Goal: Transaction & Acquisition: Purchase product/service

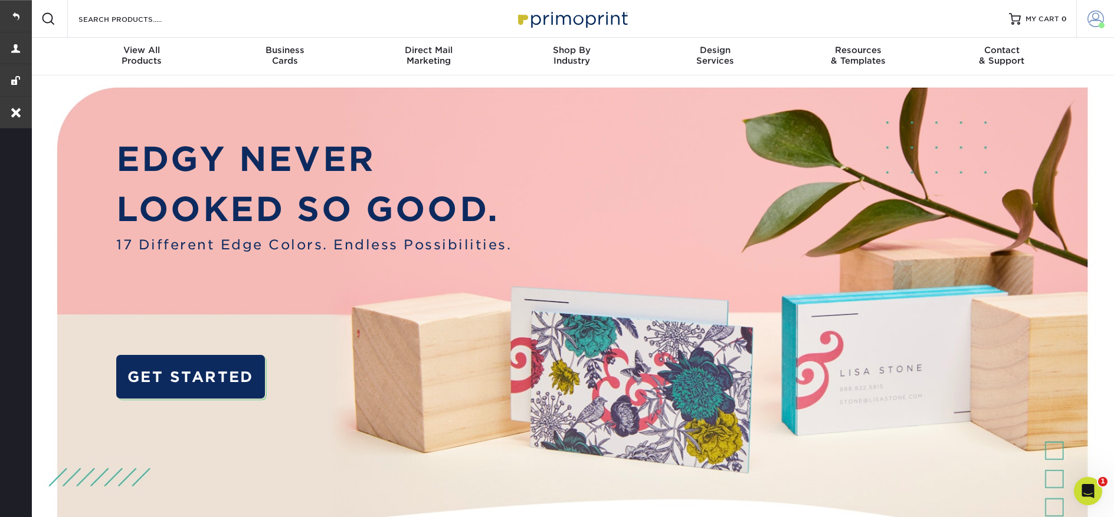
click at [1095, 11] on span at bounding box center [1095, 19] width 17 height 17
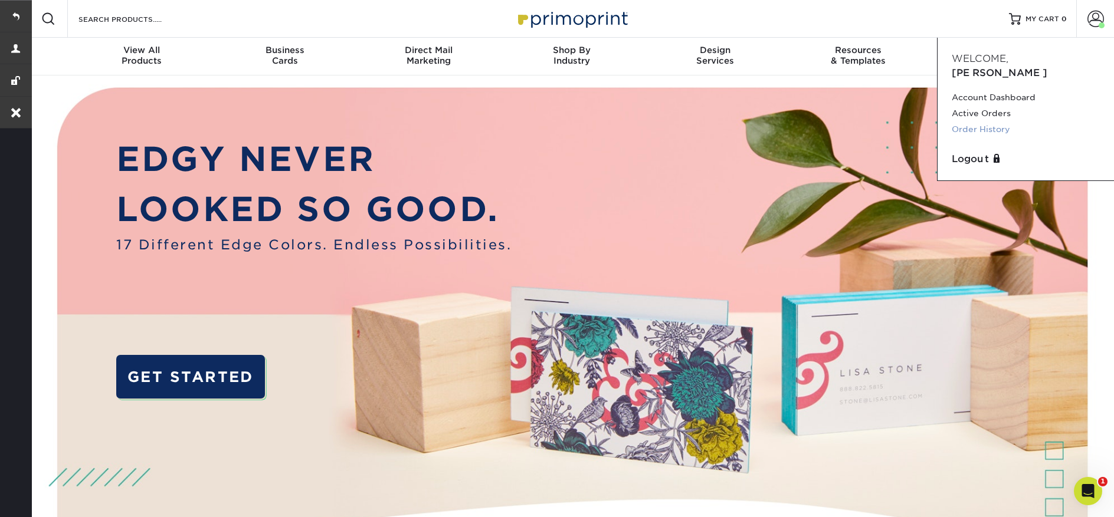
click at [988, 122] on link "Order History" at bounding box center [1026, 130] width 148 height 16
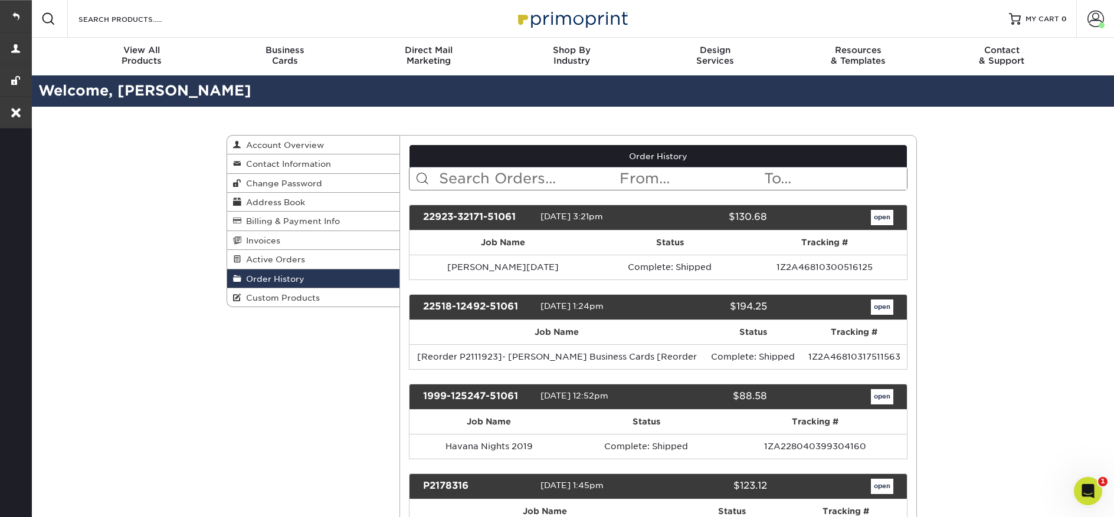
click at [487, 175] on input "text" at bounding box center [528, 179] width 181 height 22
paste input "22518-12492-51061"
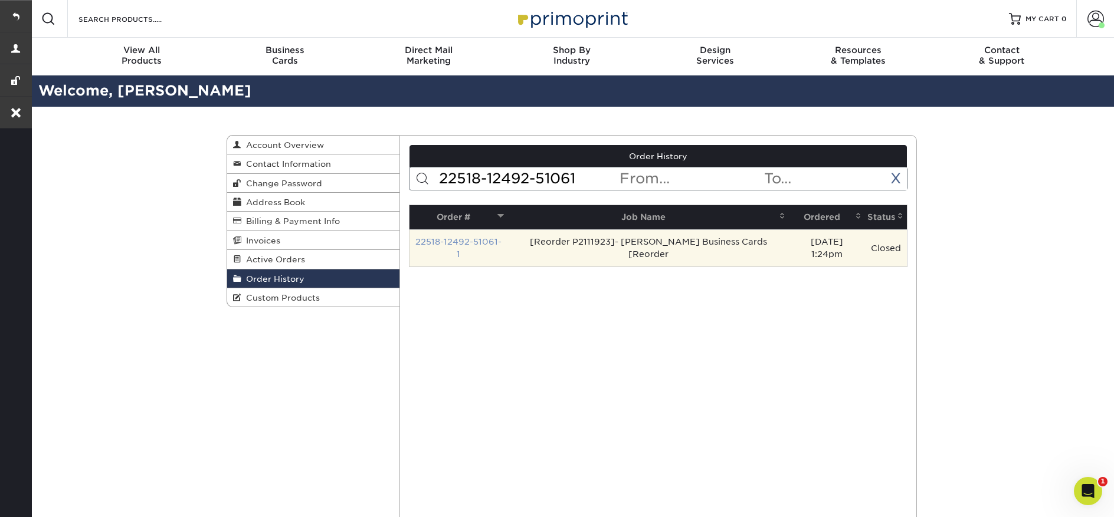
type input "22518-12492-51061"
click at [474, 245] on link "22518-12492-51061-1" at bounding box center [458, 248] width 86 height 22
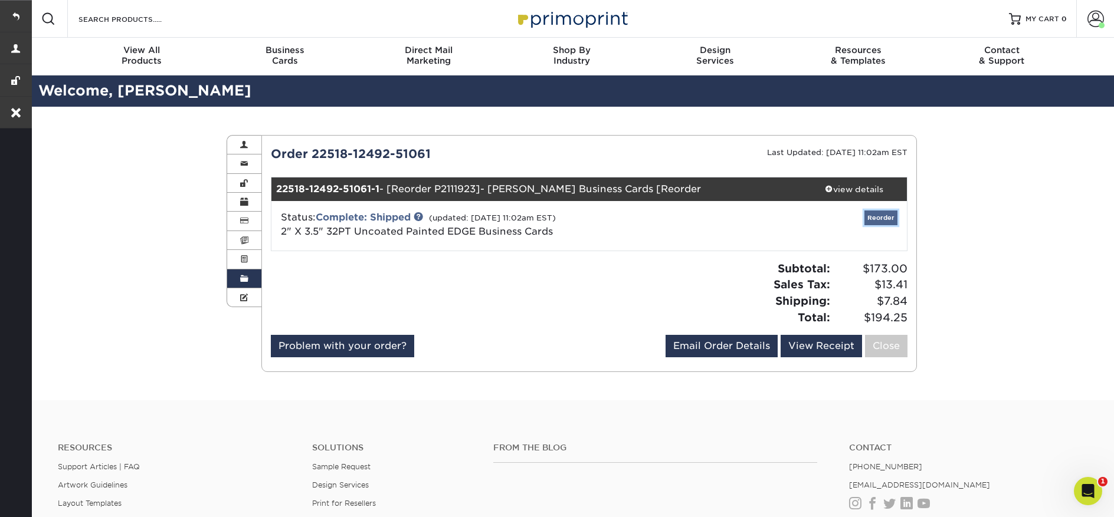
click at [873, 221] on link "Reorder" at bounding box center [880, 218] width 33 height 15
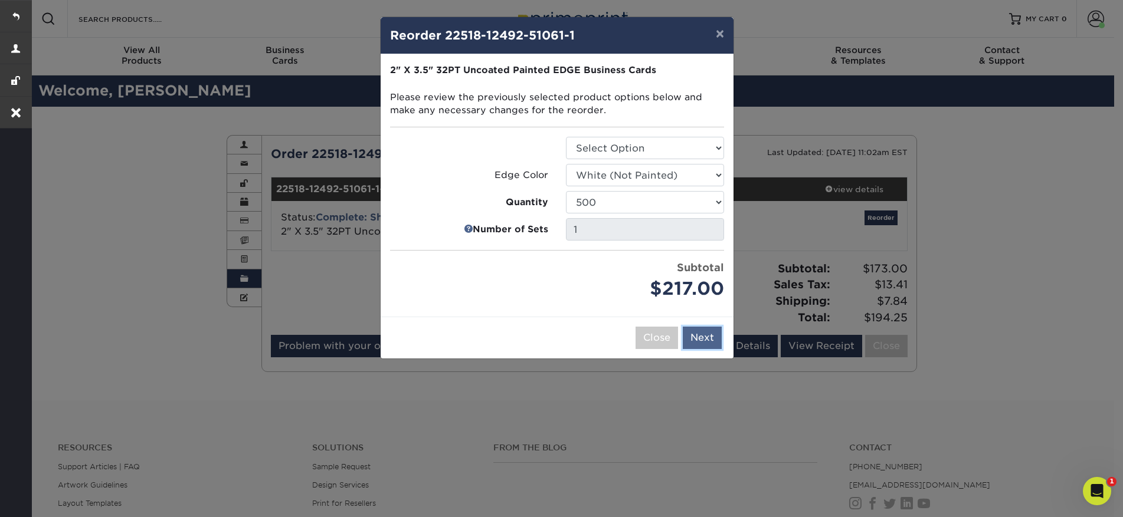
click at [716, 340] on button "Next" at bounding box center [702, 338] width 39 height 22
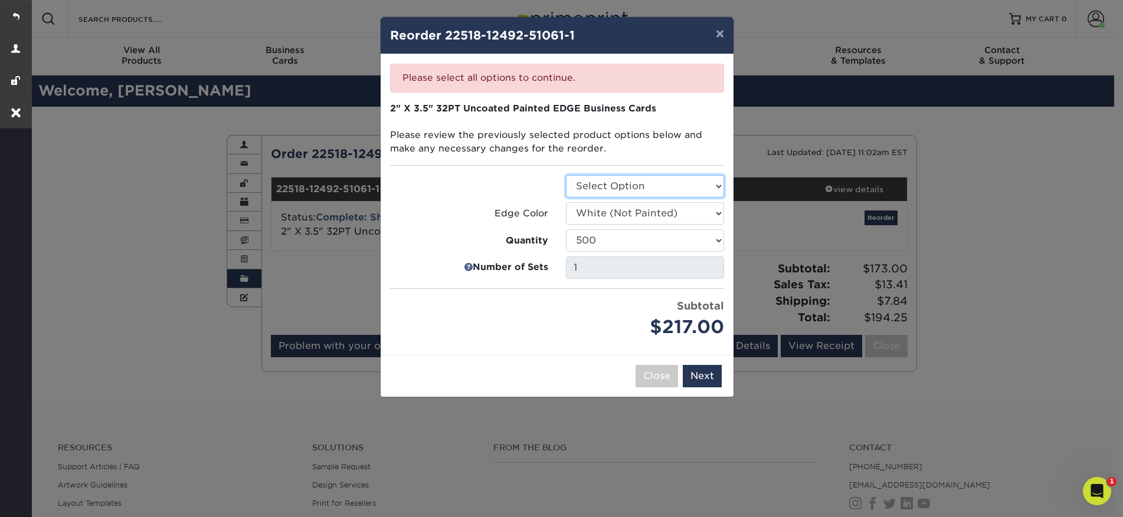
click at [671, 188] on select "Select Option Business Cards" at bounding box center [645, 186] width 158 height 22
select select "3b5148f1-0588-4f88-a218-97bcfdce65c1"
click at [566, 175] on select "Select Option Business Cards" at bounding box center [645, 186] width 158 height 22
click at [706, 377] on button "Next" at bounding box center [702, 376] width 39 height 22
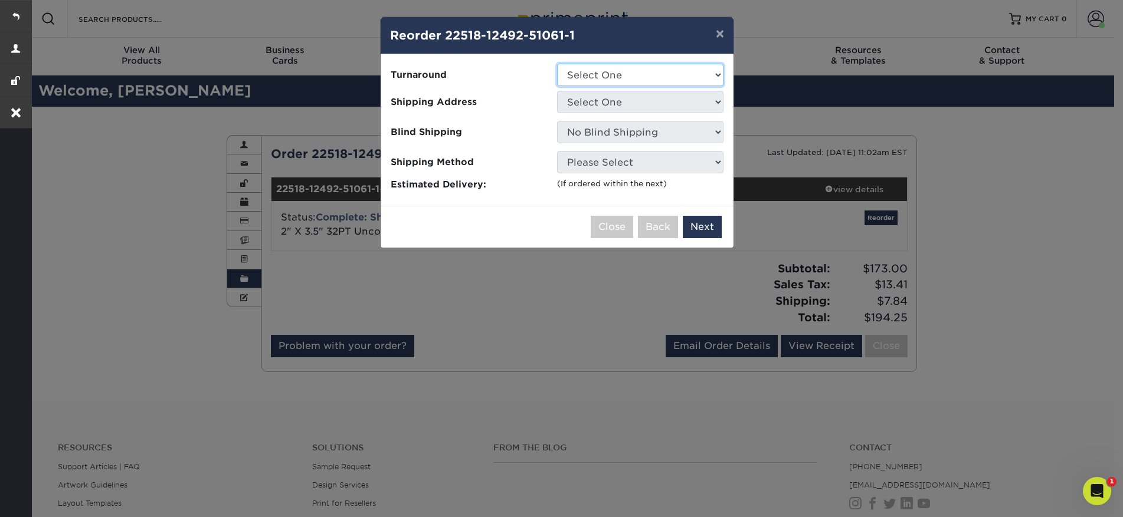
click at [599, 74] on select "Select One 2-4 Business Days" at bounding box center [640, 75] width 166 height 22
select select "31d45b01-d4a6-4b39-b84d-4391606115ca"
click at [557, 64] on select "Select One 2-4 Business Days" at bounding box center [640, 75] width 166 height 22
click at [607, 109] on select "Select One Hensley Mortgage Group" at bounding box center [640, 102] width 166 height 22
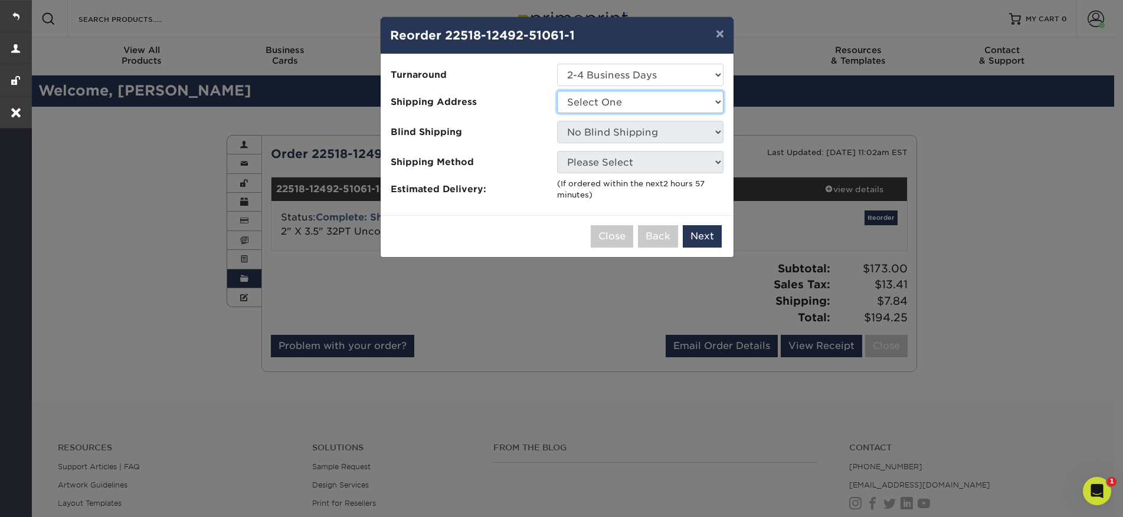
select select "286963"
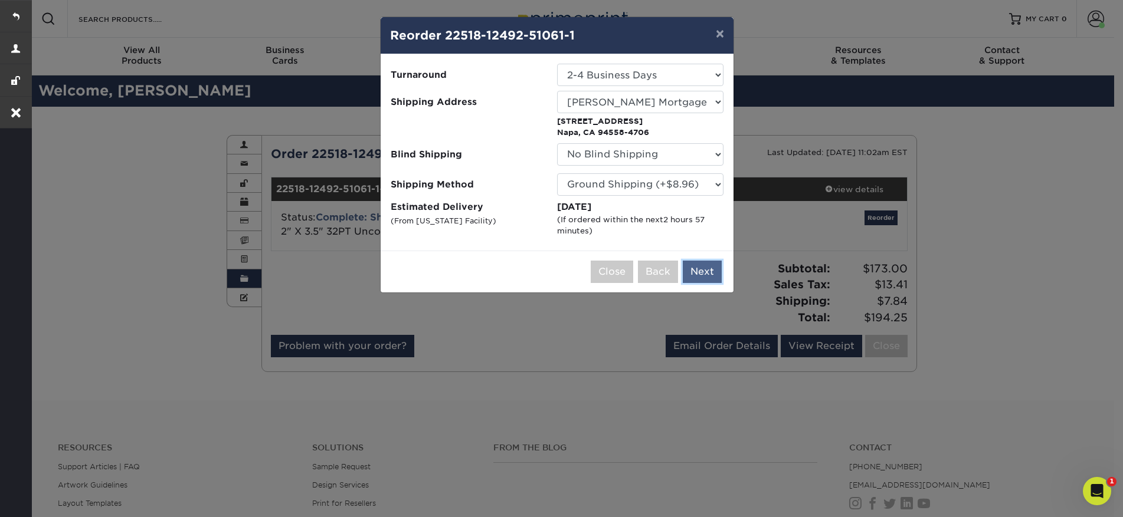
click at [703, 277] on button "Next" at bounding box center [702, 272] width 39 height 22
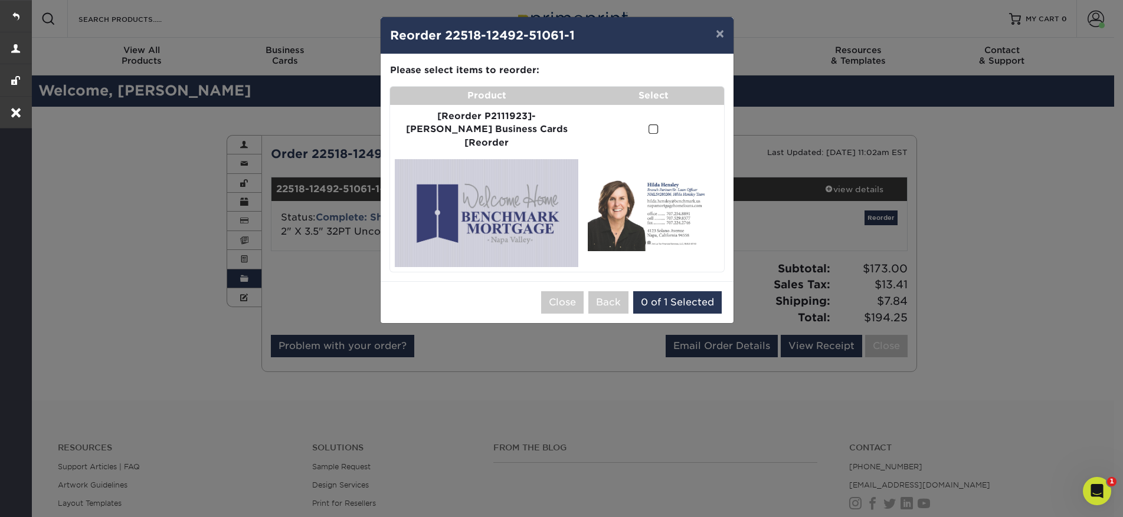
click at [648, 124] on span at bounding box center [653, 129] width 10 height 11
click at [0, 0] on input "checkbox" at bounding box center [0, 0] width 0 height 0
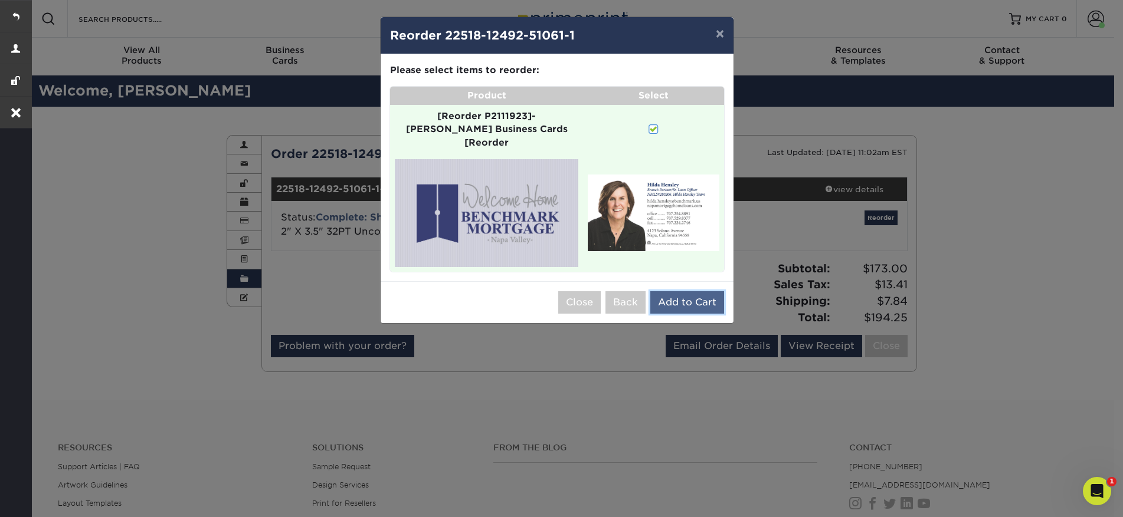
click at [695, 291] on button "Add to Cart" at bounding box center [687, 302] width 74 height 22
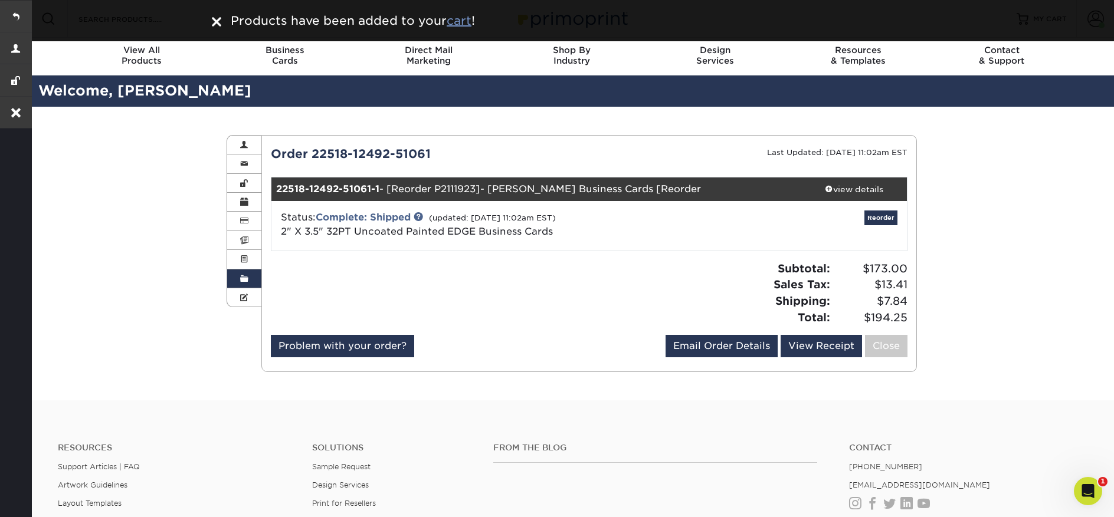
click at [468, 22] on u "cart" at bounding box center [459, 21] width 25 height 14
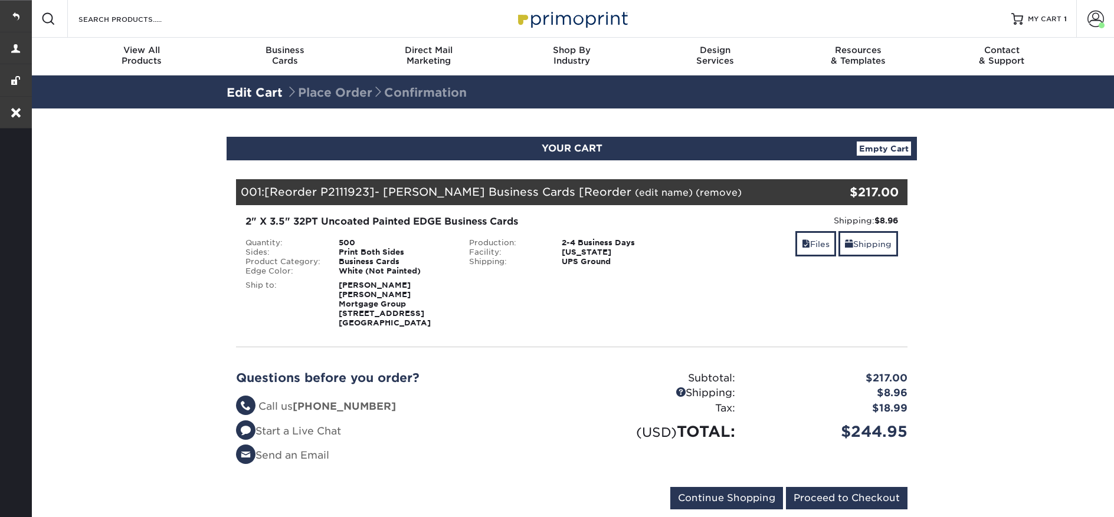
click at [635, 196] on link "(edit name)" at bounding box center [664, 192] width 58 height 11
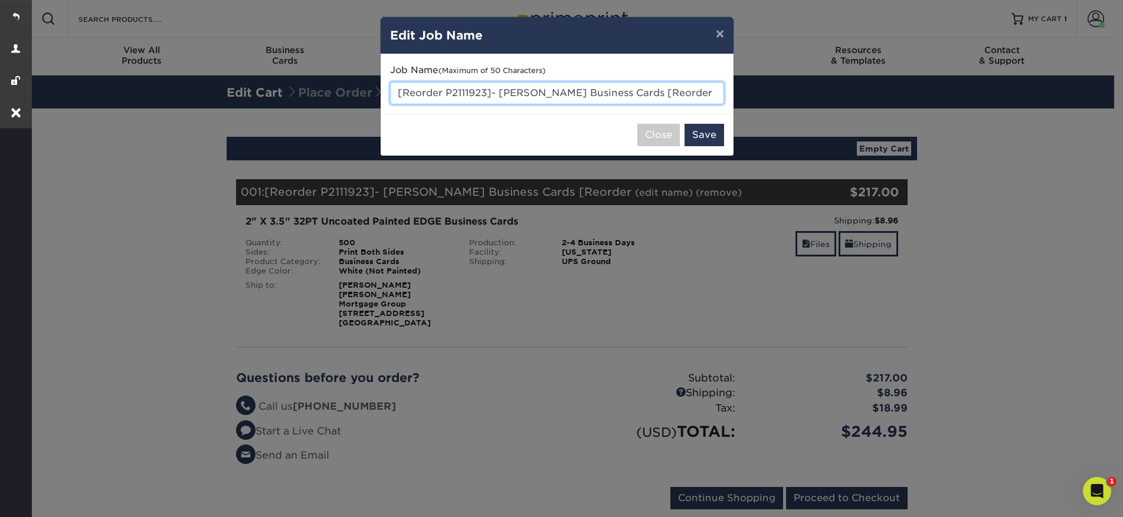
drag, startPoint x: 677, startPoint y: 96, endPoint x: 602, endPoint y: 92, distance: 74.4
click at [603, 92] on input "[Reorder P2111923]- Hilda Business Cards [Reorder" at bounding box center [557, 93] width 334 height 22
drag, startPoint x: 500, startPoint y: 92, endPoint x: 385, endPoint y: 92, distance: 114.5
click at [385, 92] on div "Job Name (Maximum of 50 Characters) [Reorder P2111923]- Hilda Business Cards" at bounding box center [557, 84] width 353 height 60
type input "Hilda Business Cards"
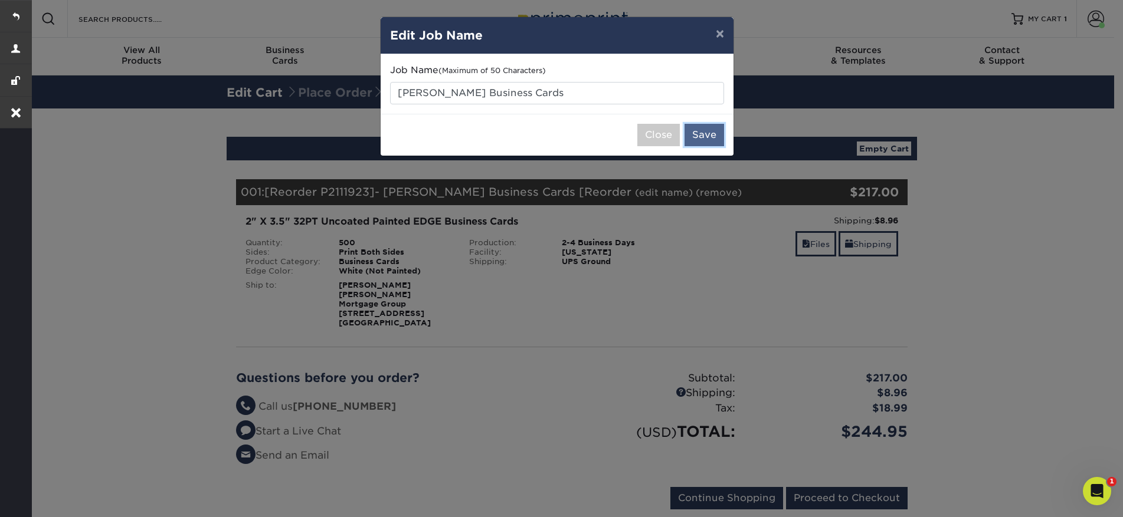
click at [695, 136] on button "Save" at bounding box center [704, 135] width 40 height 22
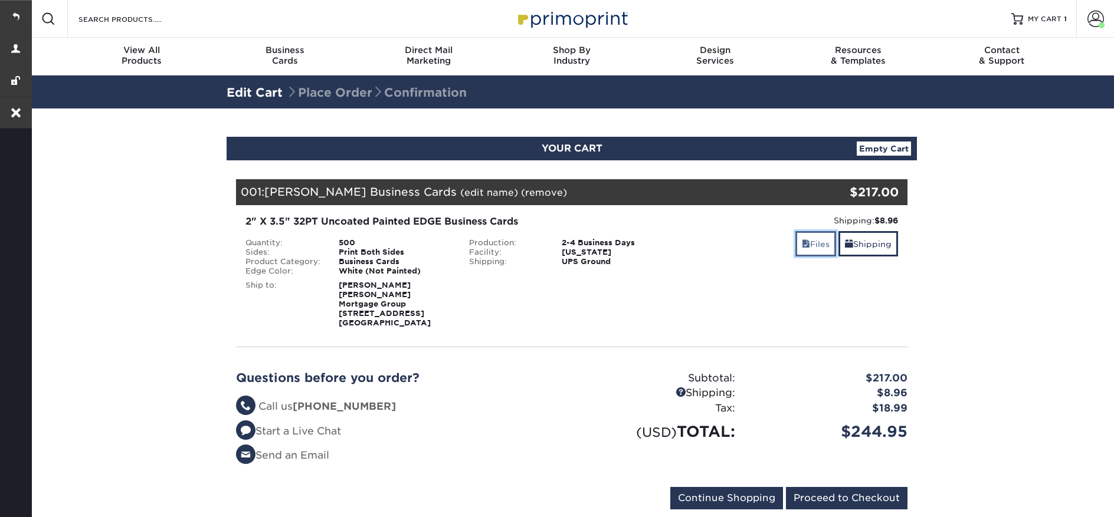
click at [815, 248] on link "Files" at bounding box center [815, 243] width 41 height 25
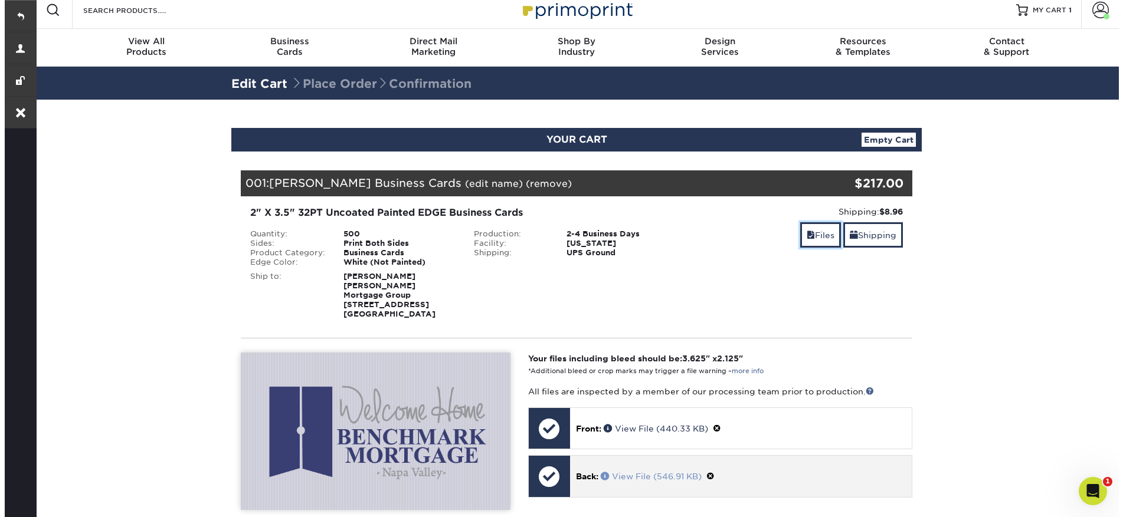
scroll to position [142, 0]
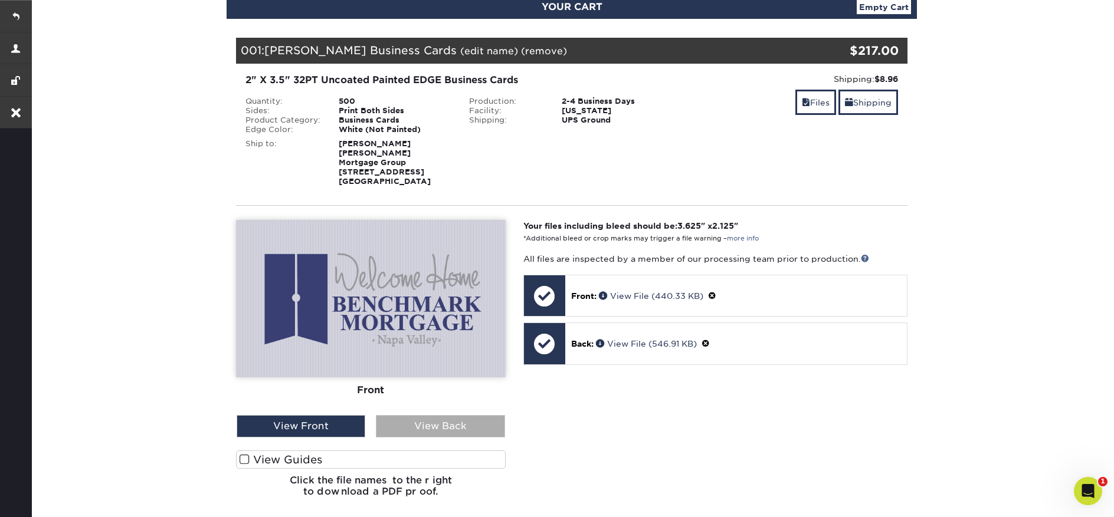
click at [440, 421] on div "View Back" at bounding box center [440, 426] width 129 height 22
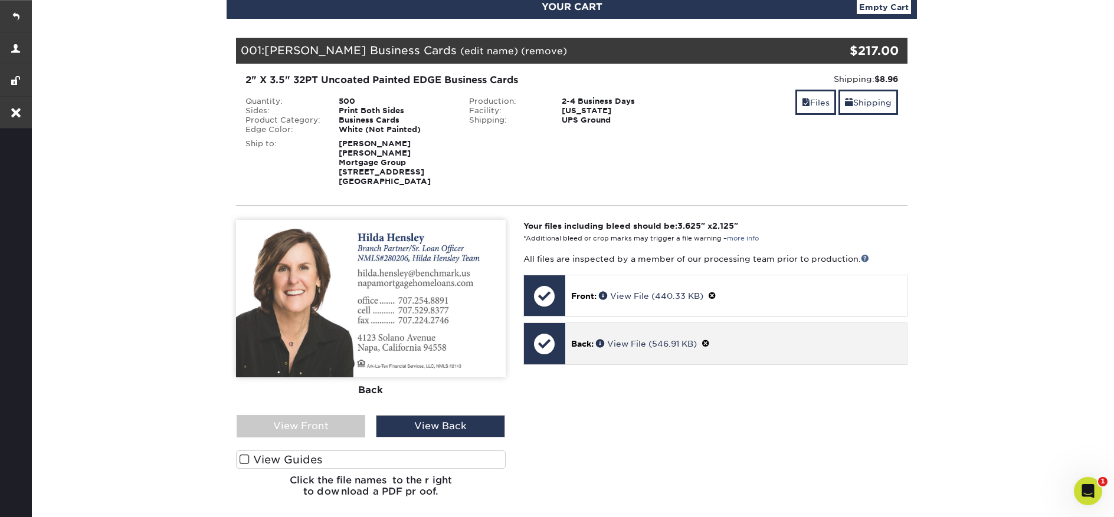
click at [710, 339] on span at bounding box center [705, 343] width 8 height 9
click at [589, 349] on link "Ok" at bounding box center [583, 358] width 25 height 18
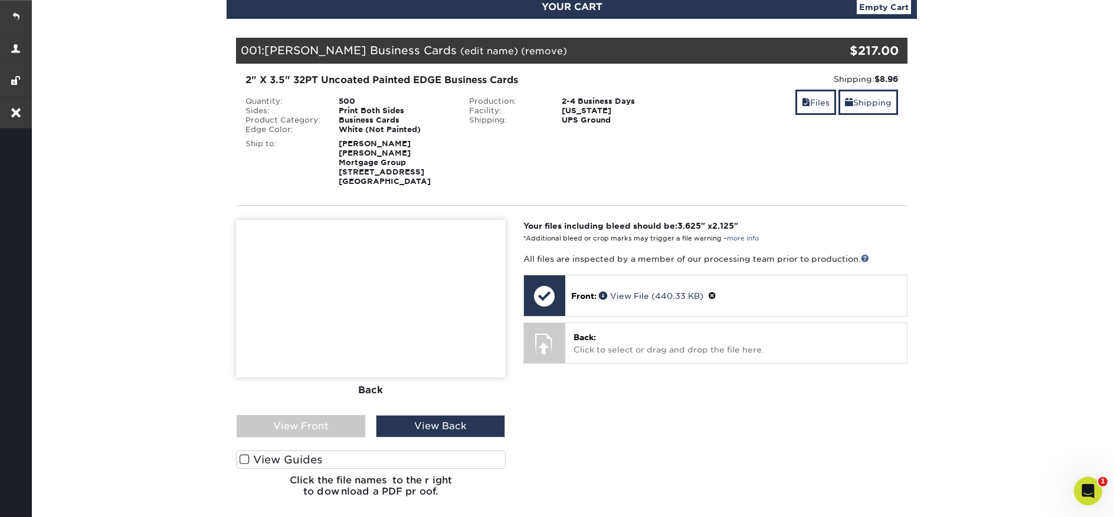
click at [460, 54] on link "(edit name)" at bounding box center [489, 50] width 58 height 11
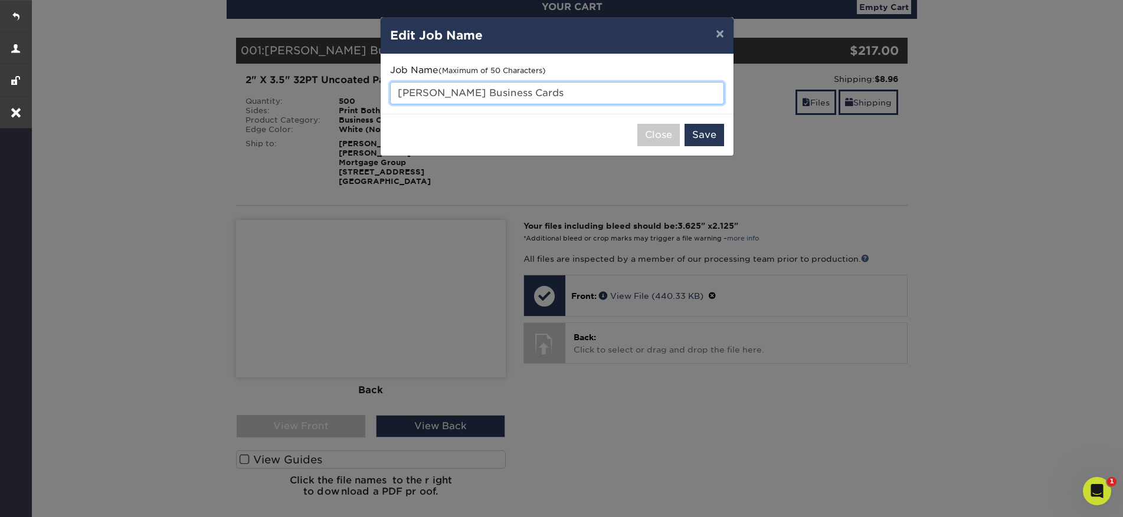
drag, startPoint x: 506, startPoint y: 96, endPoint x: 391, endPoint y: 84, distance: 115.1
click at [387, 86] on div "Job Name (Maximum of 50 Characters) Hilda Business Cards" at bounding box center [557, 84] width 353 height 60
type input "Set 1 - typesetting"
click at [718, 138] on button "Save" at bounding box center [704, 135] width 40 height 22
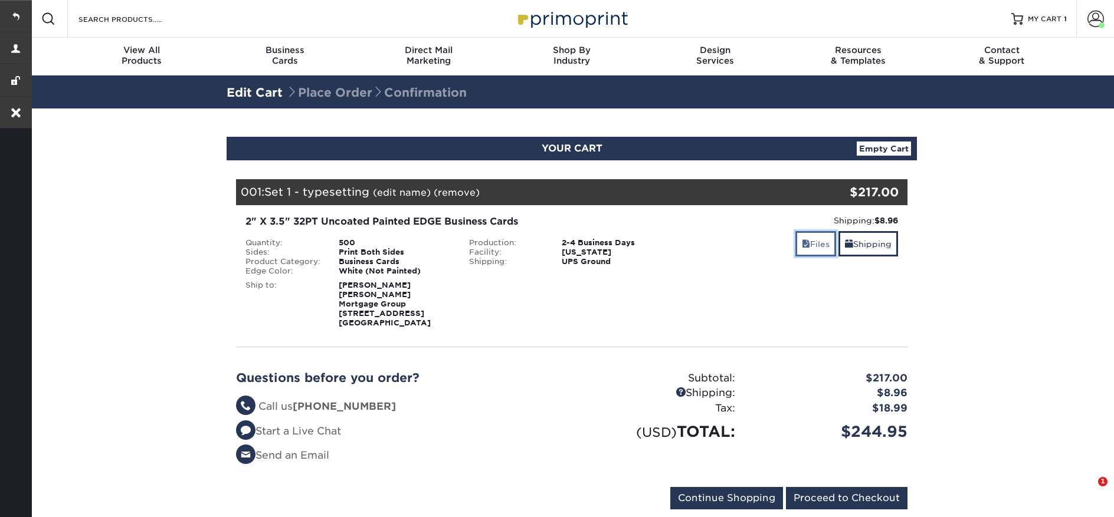
click at [822, 248] on link "Files" at bounding box center [815, 243] width 41 height 25
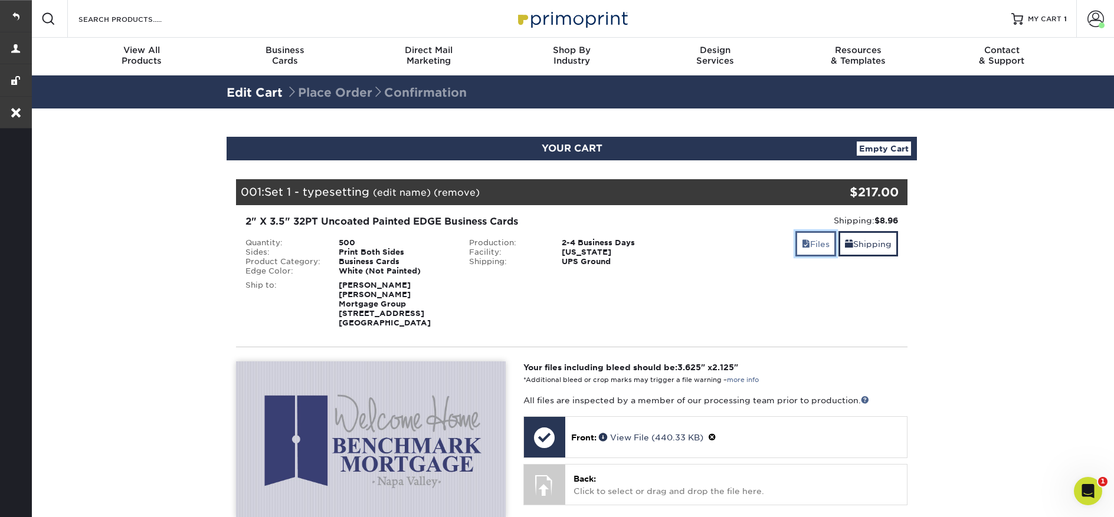
click at [816, 250] on link "Files" at bounding box center [815, 243] width 41 height 25
